Goal: Book appointment/travel/reservation

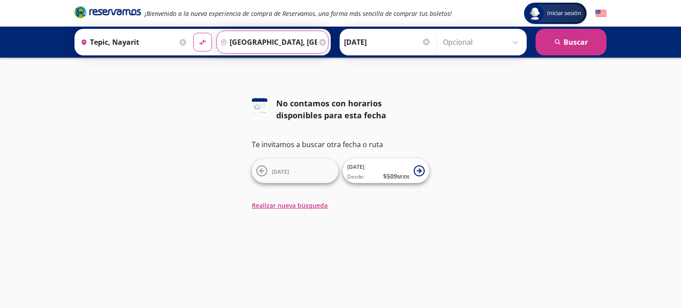
click at [278, 40] on input "[GEOGRAPHIC_DATA], [GEOGRAPHIC_DATA]" at bounding box center [267, 42] width 100 height 22
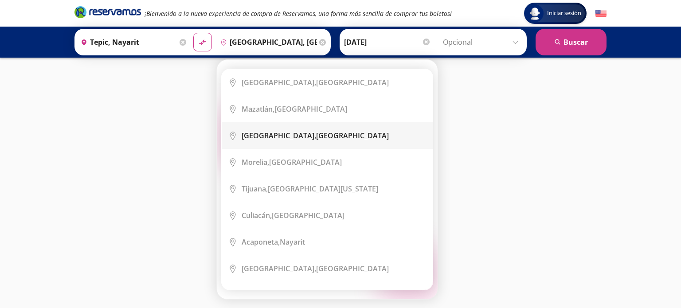
click at [301, 138] on b "[GEOGRAPHIC_DATA]," at bounding box center [279, 136] width 74 height 10
type input "[GEOGRAPHIC_DATA], [GEOGRAPHIC_DATA]"
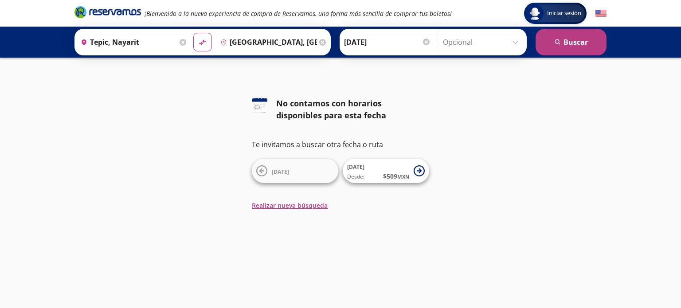
click at [557, 39] on icon "submit" at bounding box center [557, 41] width 5 height 5
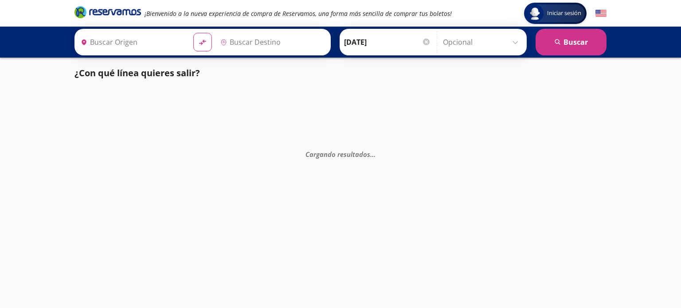
type input "Tepic, Nayarit"
type input "[GEOGRAPHIC_DATA], [GEOGRAPHIC_DATA]"
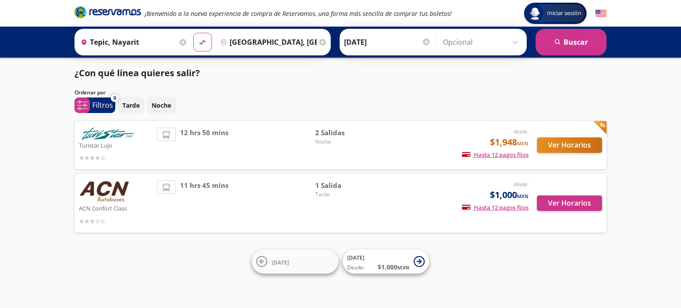
click at [122, 201] on img at bounding box center [104, 191] width 51 height 22
click at [565, 208] on button "Ver Horarios" at bounding box center [569, 204] width 65 height 16
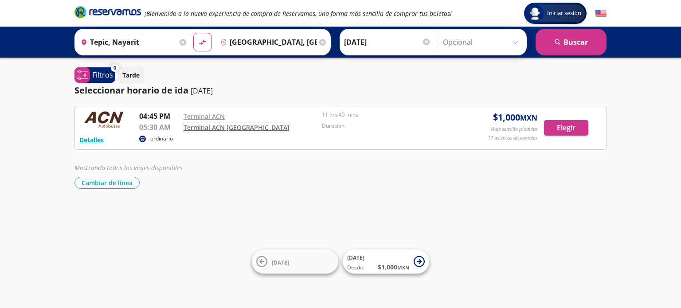
click at [232, 129] on link "Terminal ACN [GEOGRAPHIC_DATA]" at bounding box center [237, 127] width 106 height 8
